Goal: Share content: Distribute website content to other platforms or users

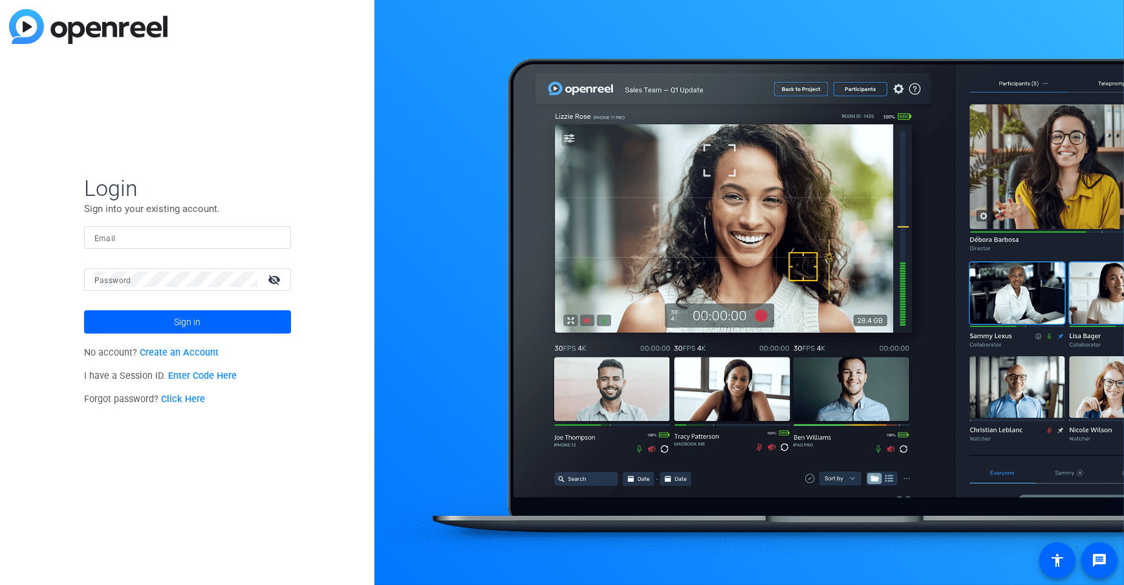
click at [139, 245] on div at bounding box center [187, 237] width 186 height 23
type input "[EMAIL_ADDRESS][DOMAIN_NAME]"
click at [179, 324] on span "Sign in" at bounding box center [187, 322] width 27 height 32
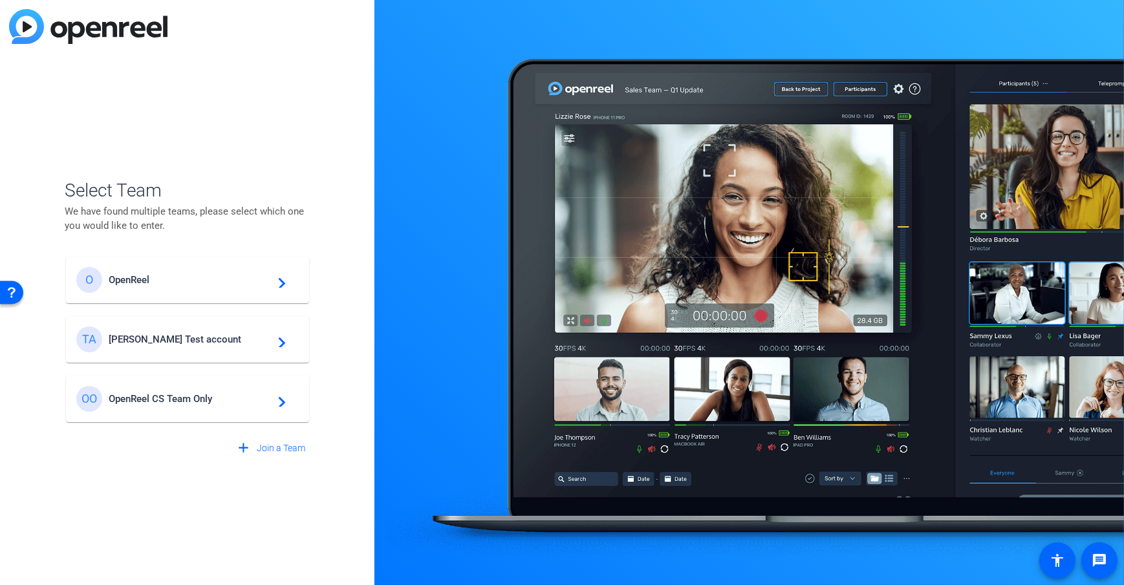
click at [394, 292] on div at bounding box center [749, 292] width 750 height 585
click at [122, 340] on span "[PERSON_NAME] Test account" at bounding box center [190, 340] width 162 height 12
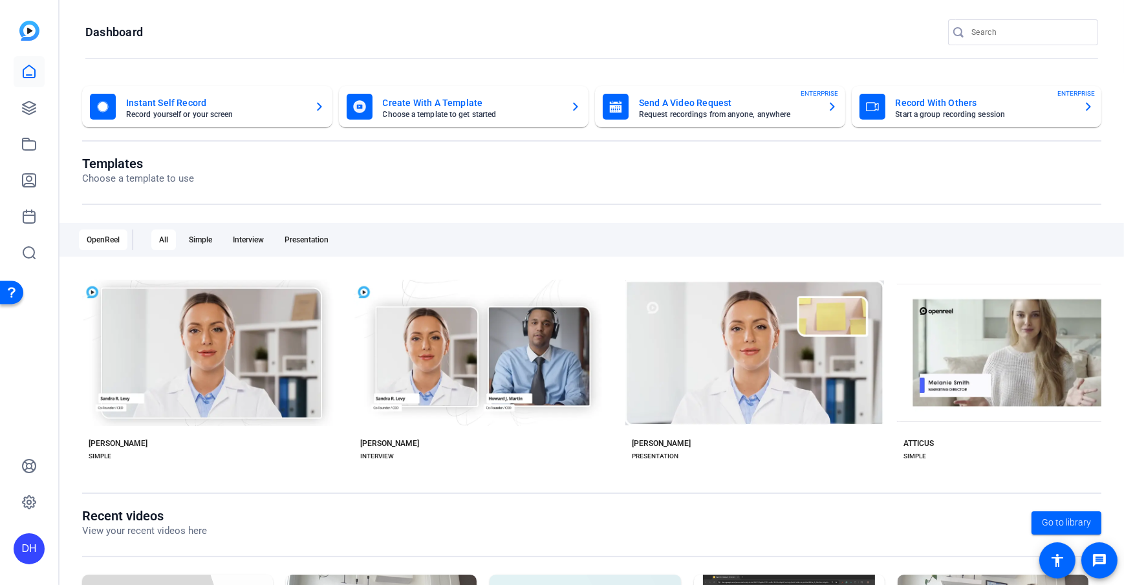
click at [94, 61] on openreel-divider-bar at bounding box center [591, 59] width 1013 height 28
click at [329, 33] on openreel-page-title "Dashboard" at bounding box center [591, 32] width 1013 height 26
click at [336, 36] on openreel-page-title "Dashboard" at bounding box center [591, 32] width 1013 height 26
click at [552, 52] on openreel-divider-bar at bounding box center [591, 59] width 1013 height 28
click at [384, 167] on openreel-page-title "Templates Choose a template to use" at bounding box center [591, 171] width 1019 height 30
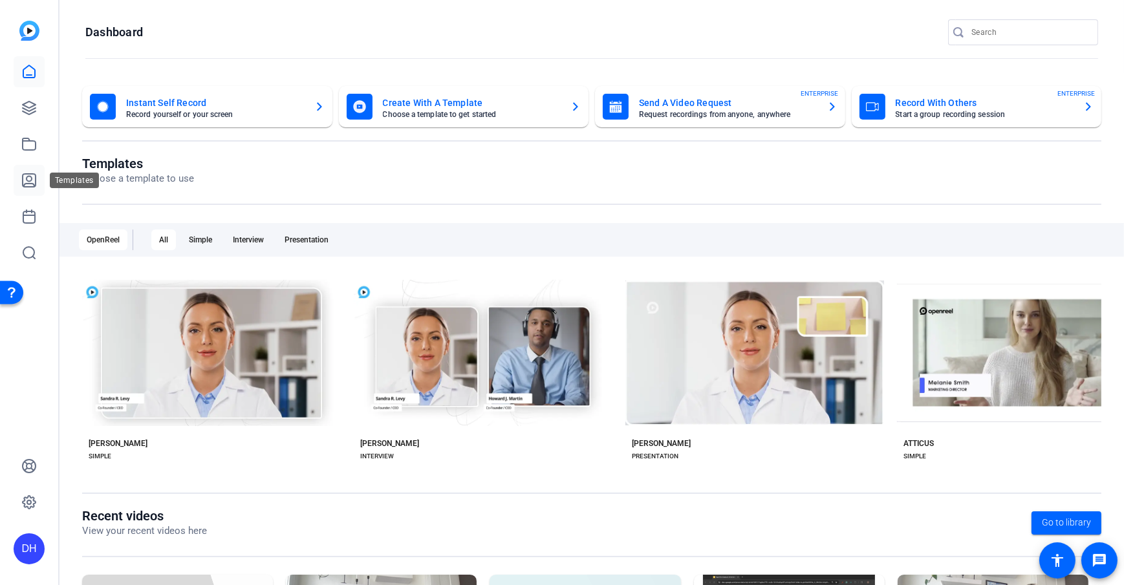
click at [31, 177] on icon at bounding box center [29, 180] width 13 height 13
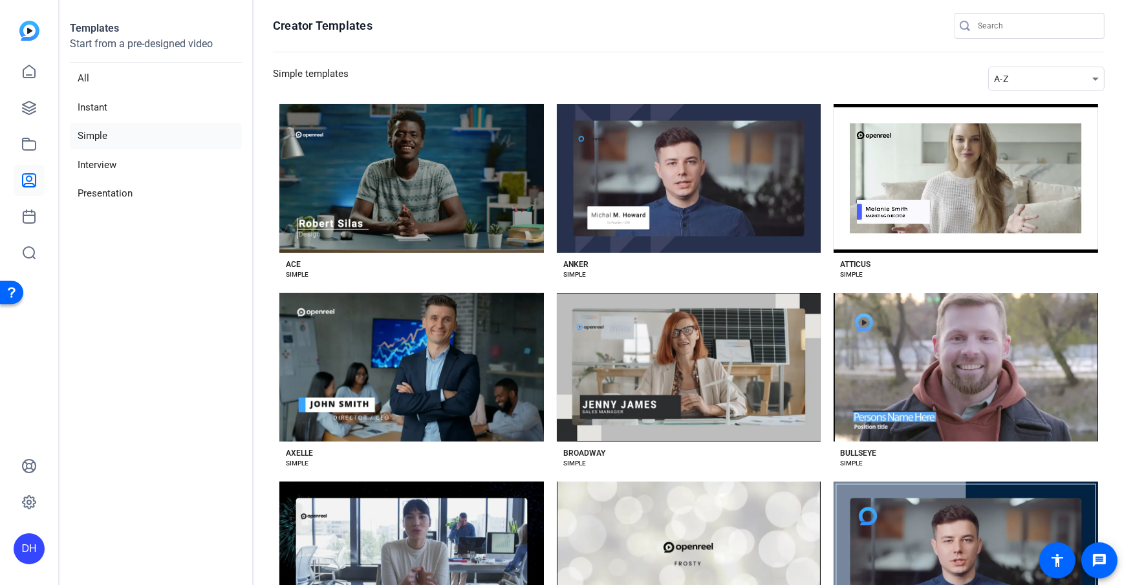
click at [28, 184] on icon at bounding box center [29, 180] width 13 height 13
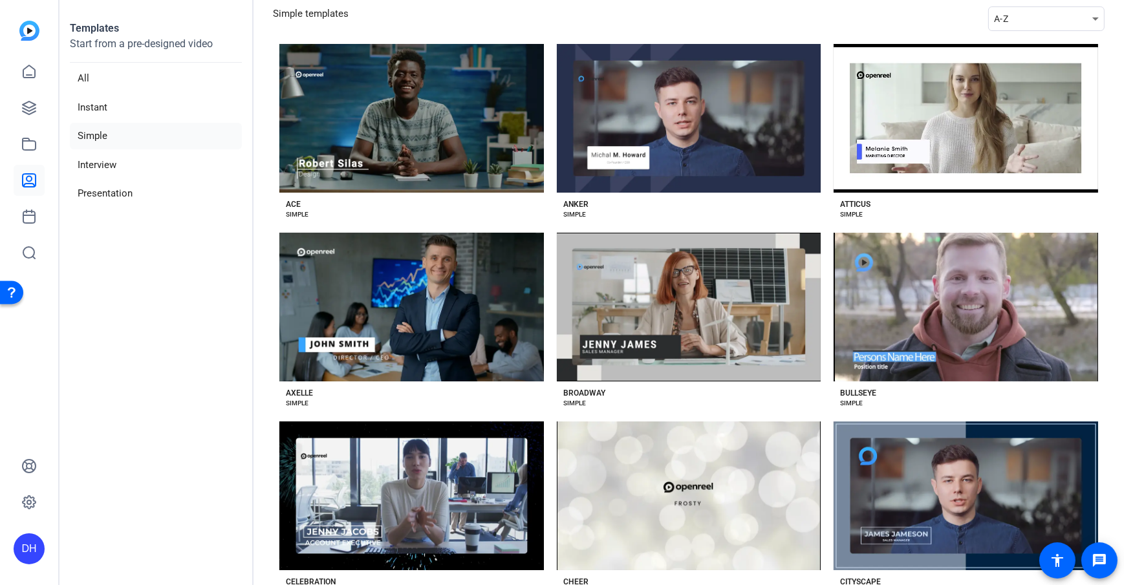
scroll to position [63, 0]
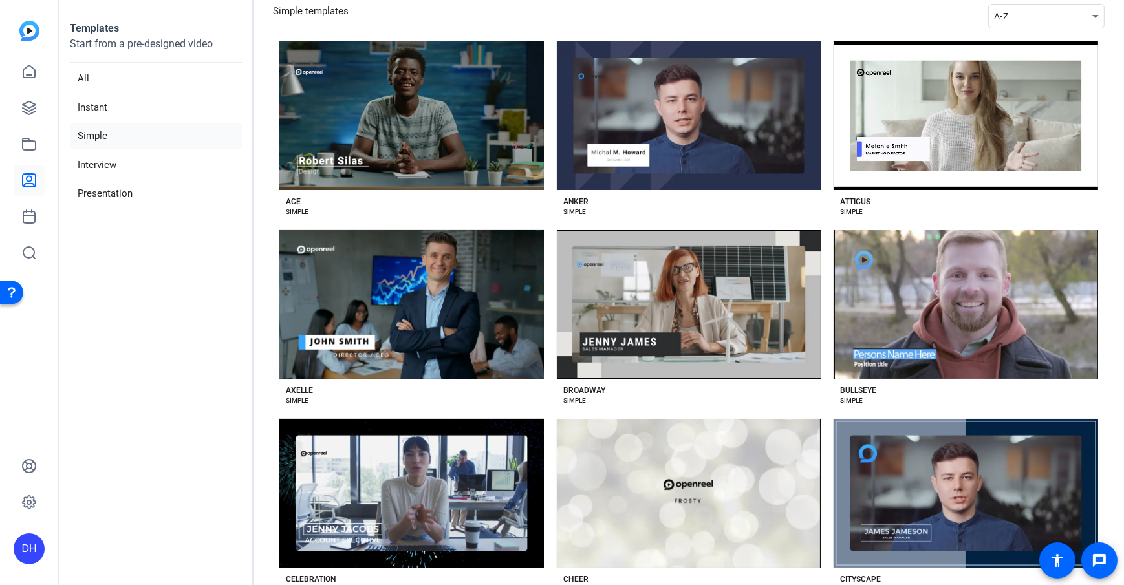
click at [483, 209] on div "ACE SIMPLE" at bounding box center [411, 203] width 265 height 27
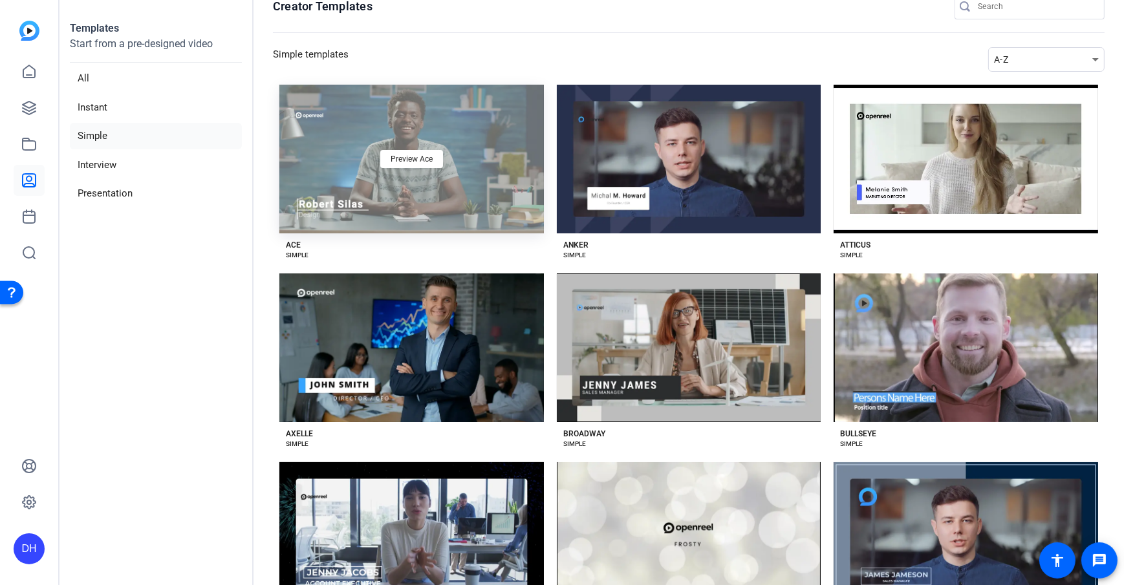
scroll to position [19, 0]
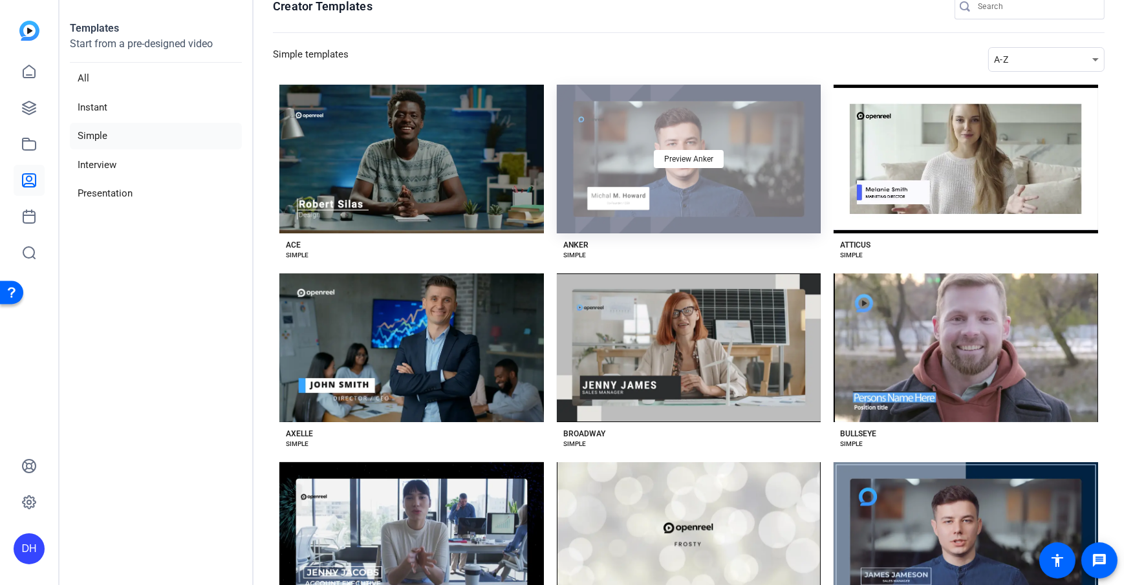
click at [703, 187] on div "Preview Anker" at bounding box center [689, 159] width 265 height 149
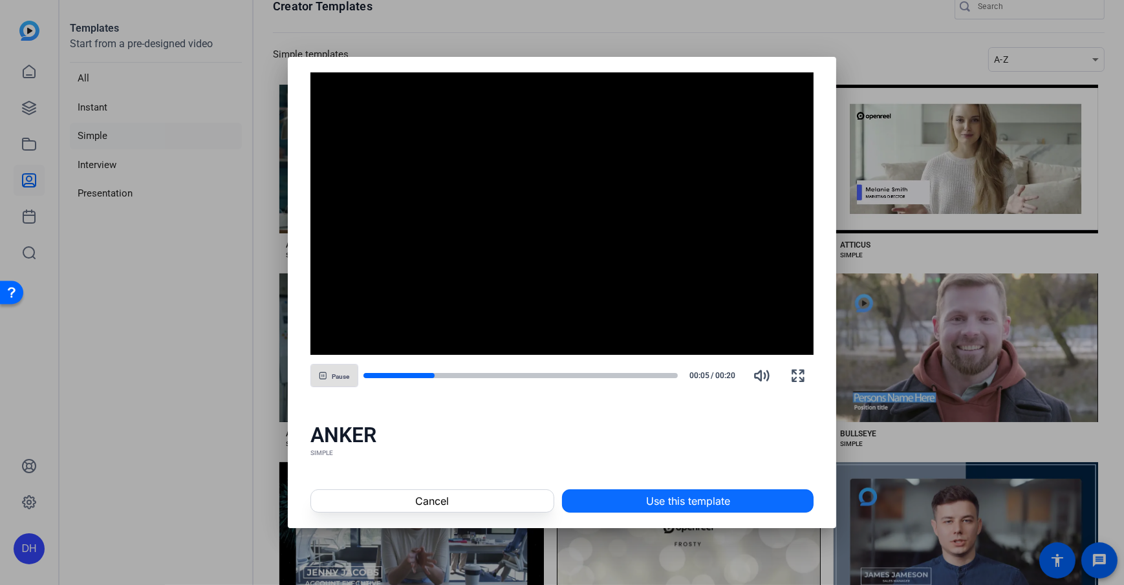
click at [763, 423] on span at bounding box center [688, 501] width 250 height 31
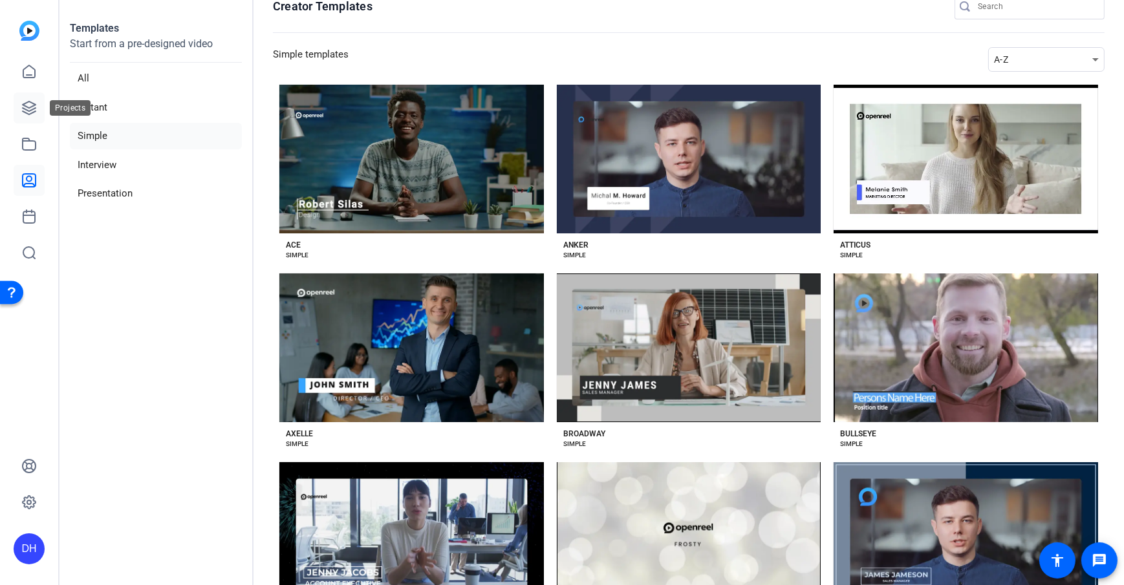
click at [31, 102] on icon at bounding box center [29, 108] width 13 height 13
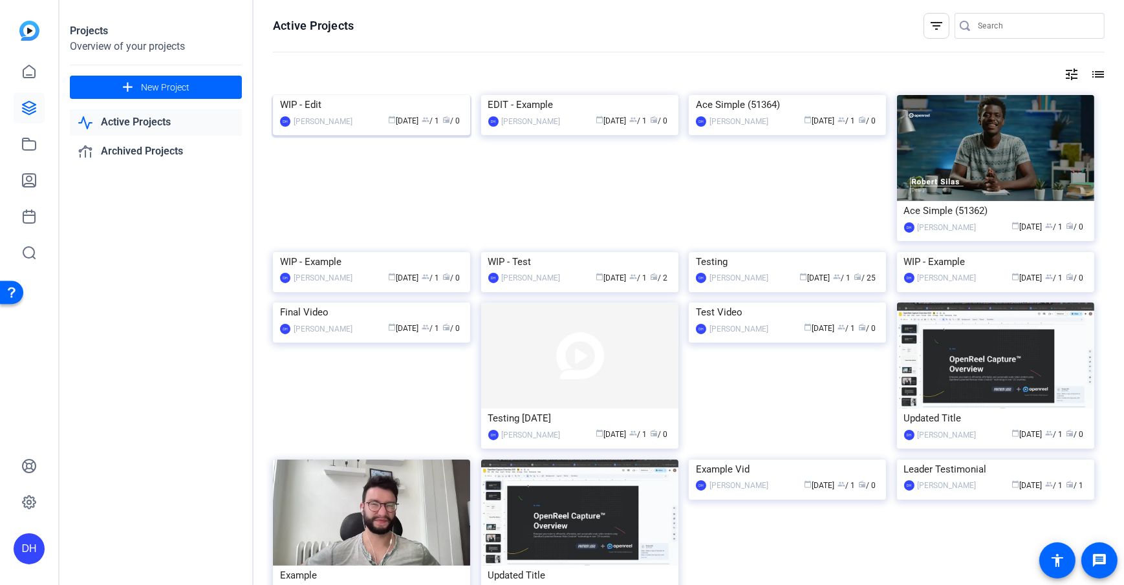
click at [354, 114] on div "WIP - Edit" at bounding box center [371, 104] width 183 height 19
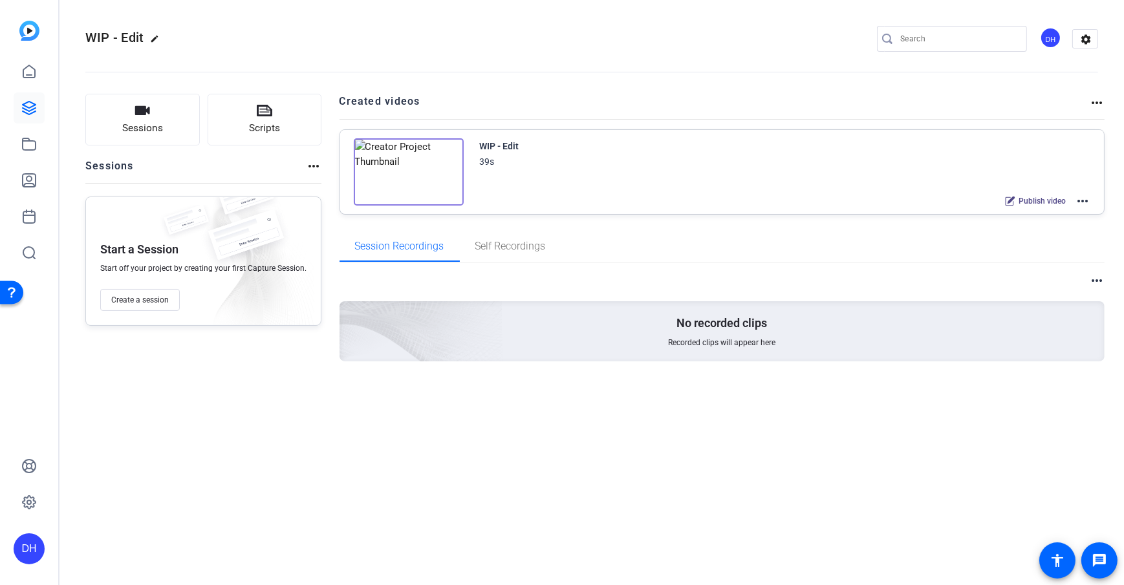
click at [329, 162] on div "Sessions Scripts Sessions more_horiz Start a Session Start off your project by …" at bounding box center [592, 248] width 1065 height 341
click at [841, 198] on mat-icon "more_horiz" at bounding box center [1083, 201] width 16 height 16
click at [335, 199] on div at bounding box center [562, 292] width 1124 height 585
click at [27, 83] on link at bounding box center [29, 71] width 31 height 31
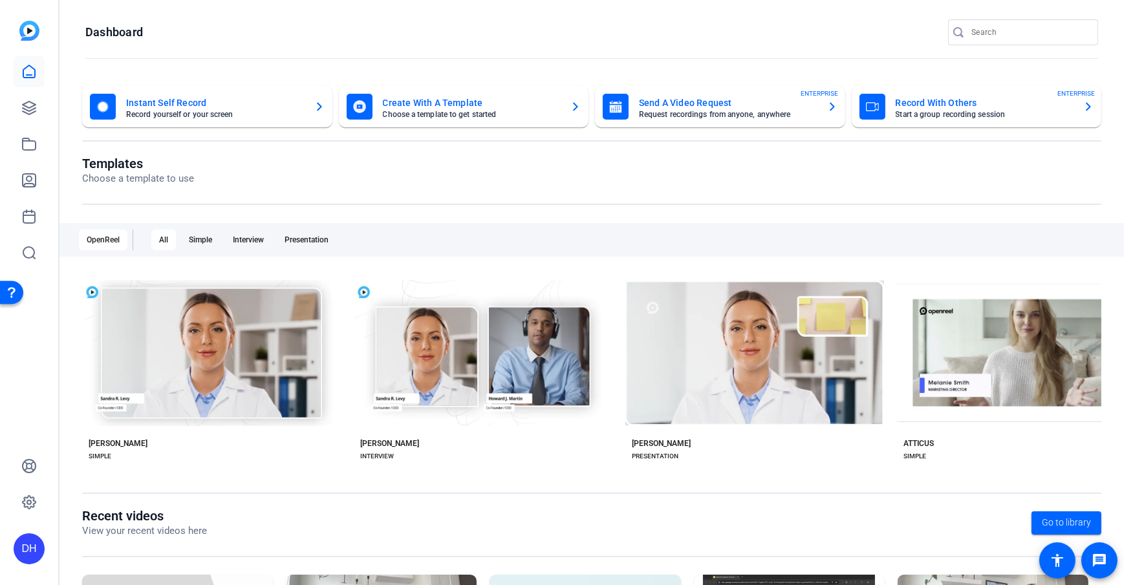
click at [24, 423] on div "DH" at bounding box center [29, 549] width 31 height 31
click at [165, 423] on span at bounding box center [171, 530] width 31 height 31
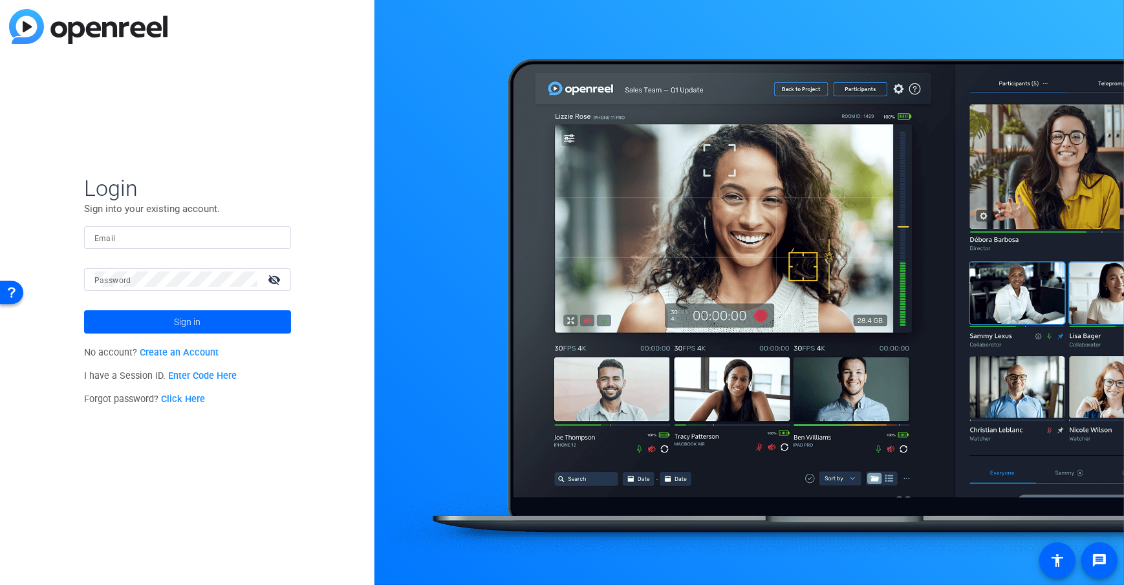
click at [259, 89] on div "Login Sign into your existing account. Email Password visibility_off Sign in No…" at bounding box center [187, 292] width 374 height 585
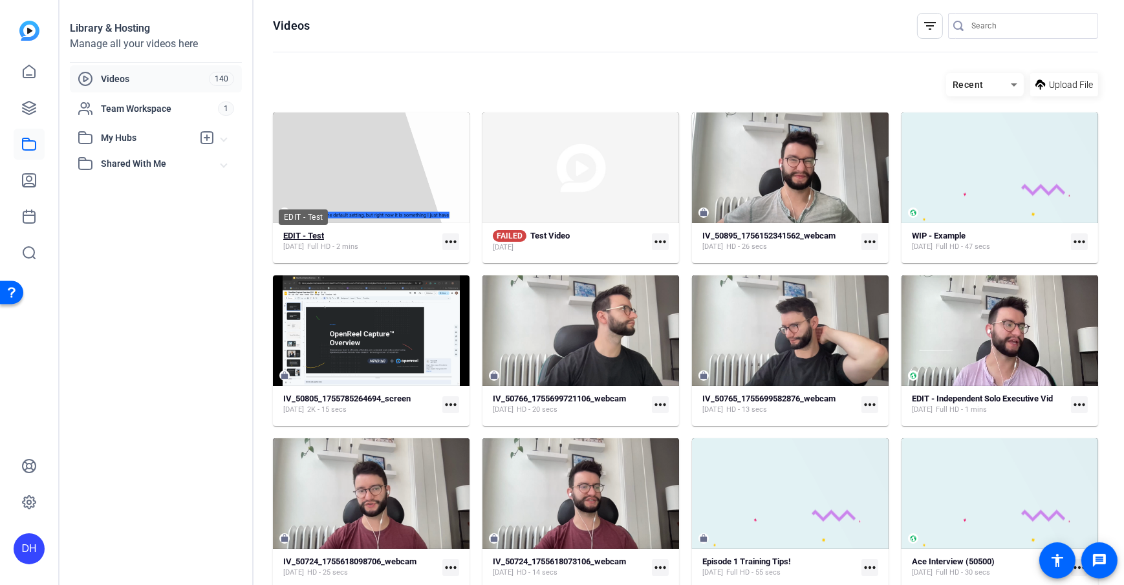
click at [314, 237] on strong "EDIT - Test" at bounding box center [303, 236] width 41 height 10
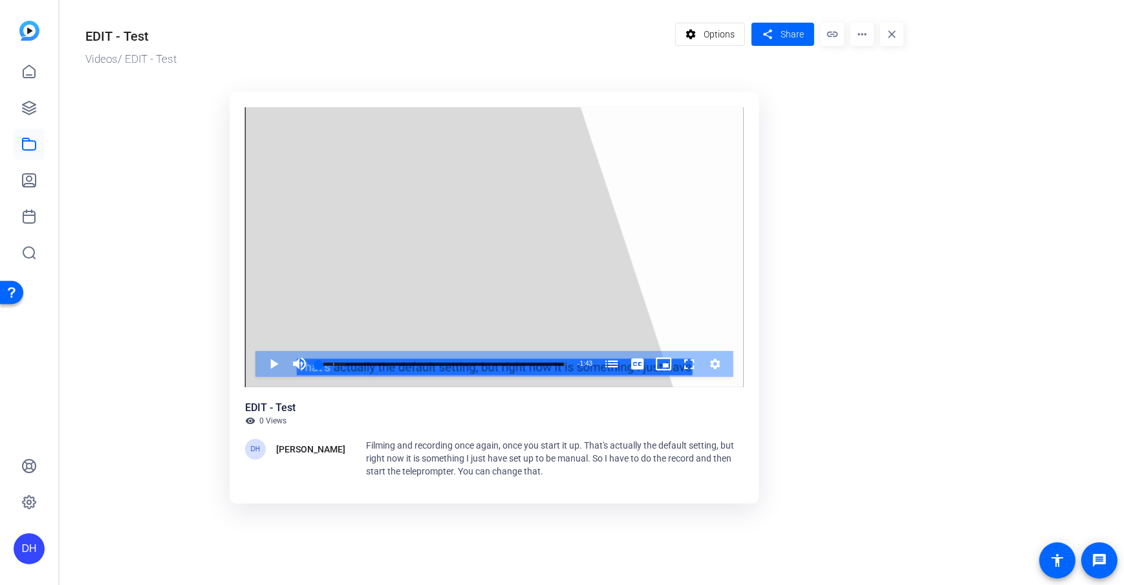
click at [840, 289] on ktd-grid "Video Player is loading. Play Video Play Mute Current Time 0:00 / Duration 1:43…" at bounding box center [494, 300] width 818 height 433
click at [861, 32] on mat-icon "more_horiz" at bounding box center [861, 34] width 23 height 23
click at [816, 120] on div at bounding box center [562, 292] width 1124 height 585
click at [783, 36] on span "Share" at bounding box center [792, 35] width 23 height 14
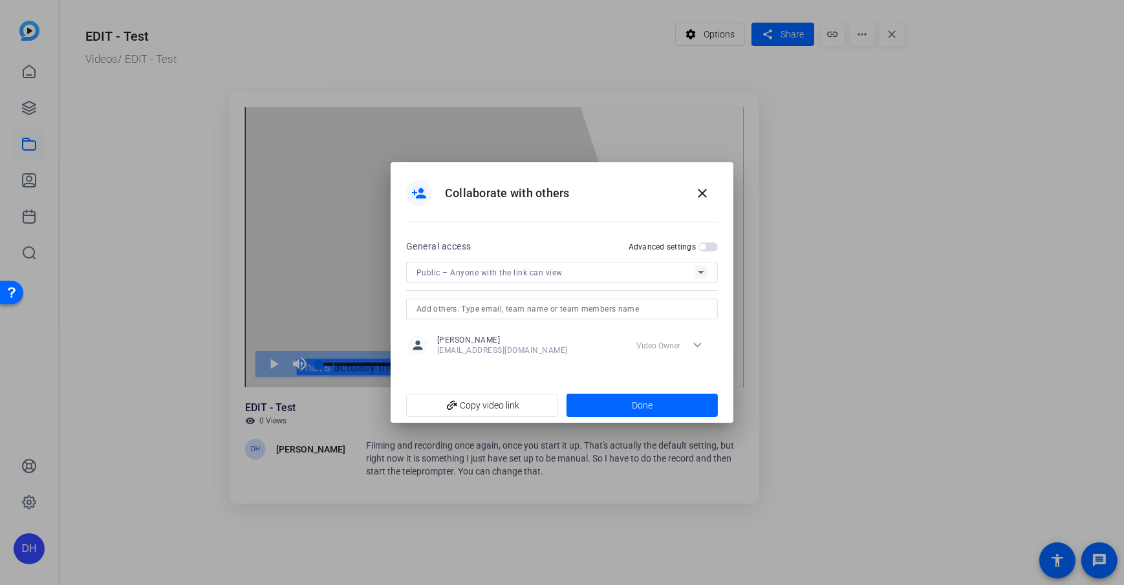
click at [553, 270] on span "Public – Anyone with the link can view" at bounding box center [490, 272] width 146 height 9
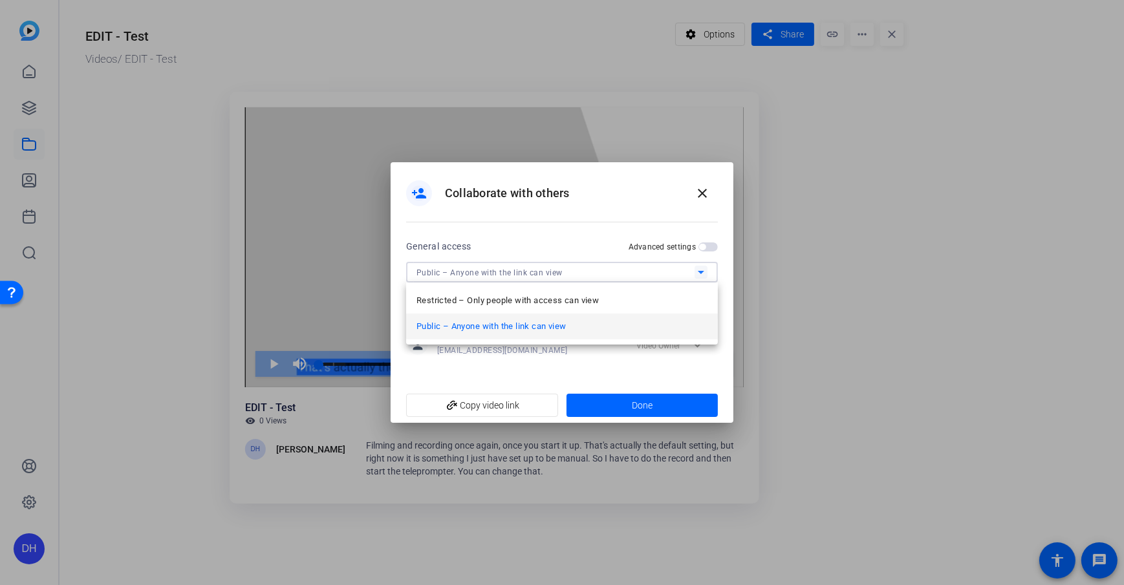
drag, startPoint x: 594, startPoint y: 323, endPoint x: 594, endPoint y: 333, distance: 9.7
click at [594, 323] on mat-option "Public – Anyone with the link can view" at bounding box center [562, 327] width 312 height 26
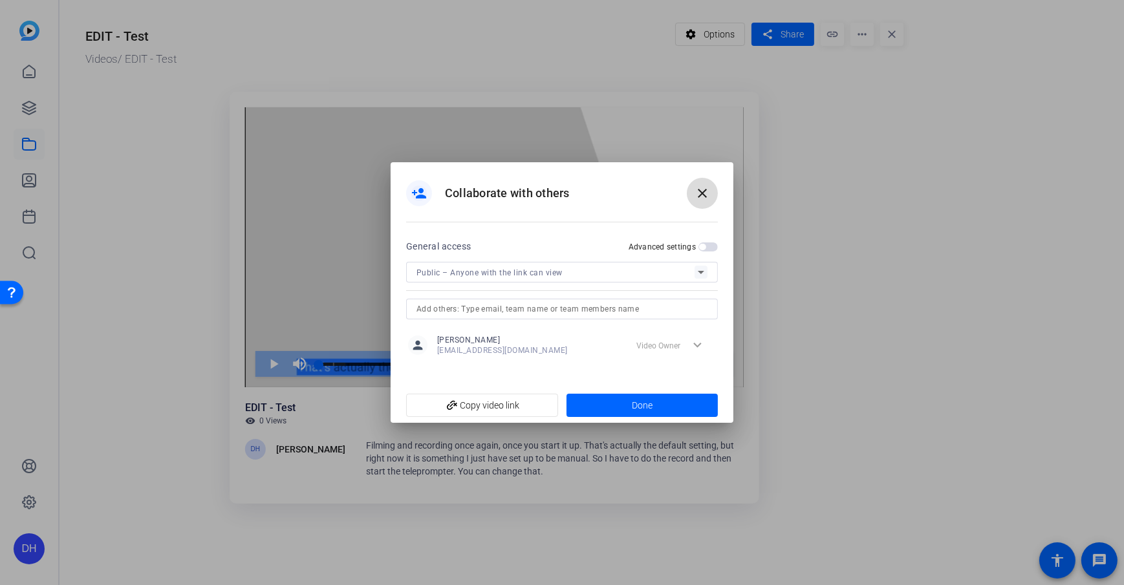
click at [706, 197] on mat-icon "close" at bounding box center [703, 194] width 16 height 16
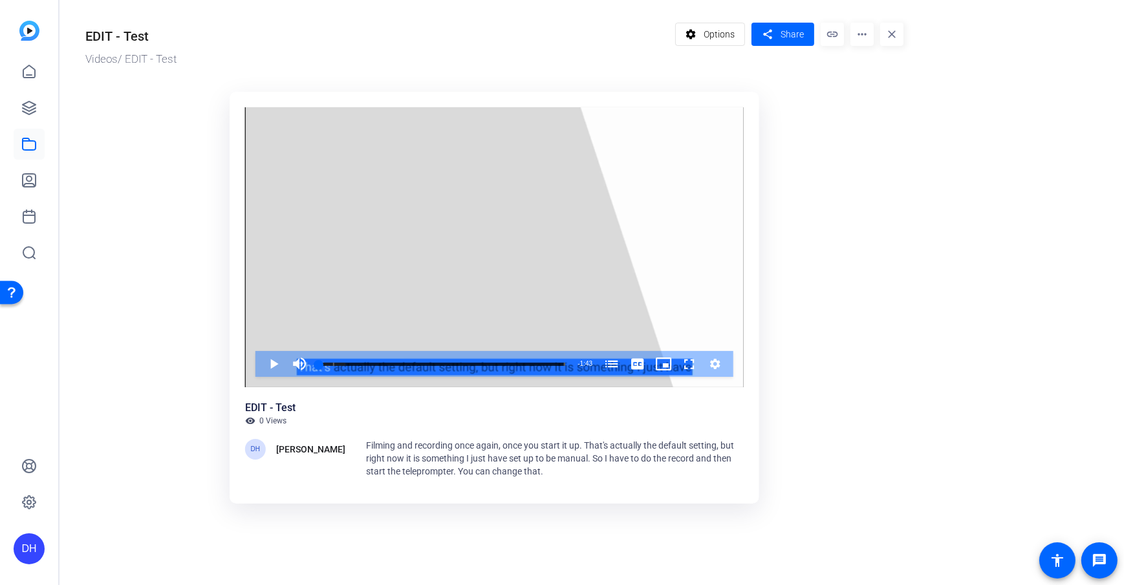
click at [772, 278] on ktd-grid "Video Player is loading. Play Video Play Mute Current Time 0:00 / Duration 1:43…" at bounding box center [494, 300] width 818 height 433
click at [954, 341] on or-hosting-video-details "EDIT - Test Videos / EDIT - Test settings Options share Share link more_horiz c…" at bounding box center [589, 263] width 1058 height 527
click at [960, 301] on or-hosting-video-details "EDIT - Test Videos / EDIT - Test settings Options share Share link more_horiz c…" at bounding box center [589, 263] width 1058 height 527
